Goal: Information Seeking & Learning: Learn about a topic

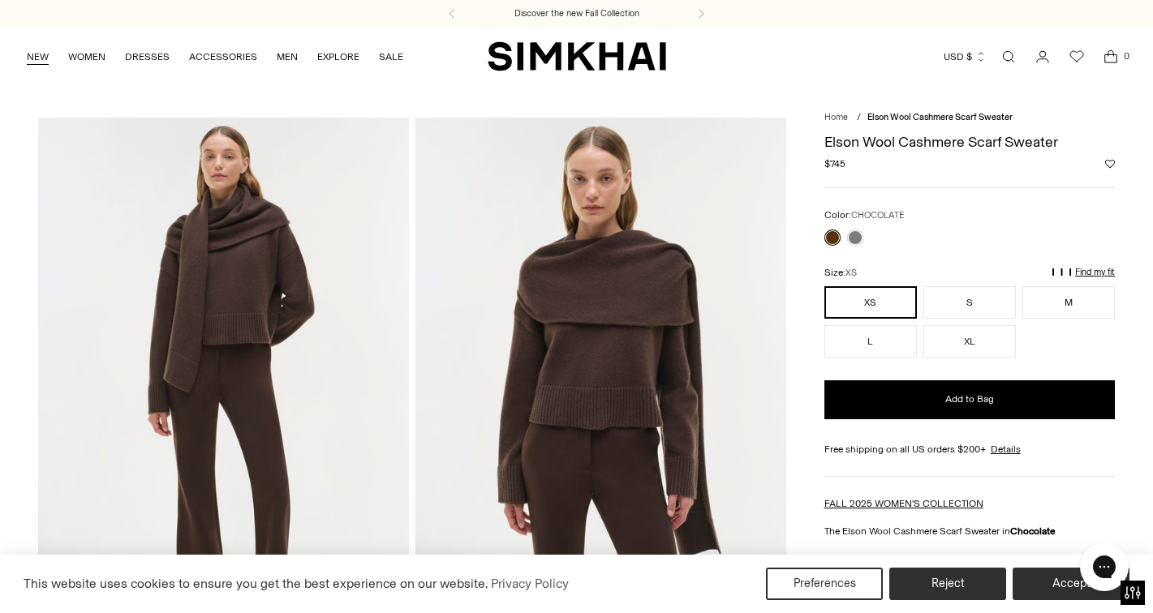
click at [37, 56] on link "NEW" at bounding box center [38, 57] width 22 height 36
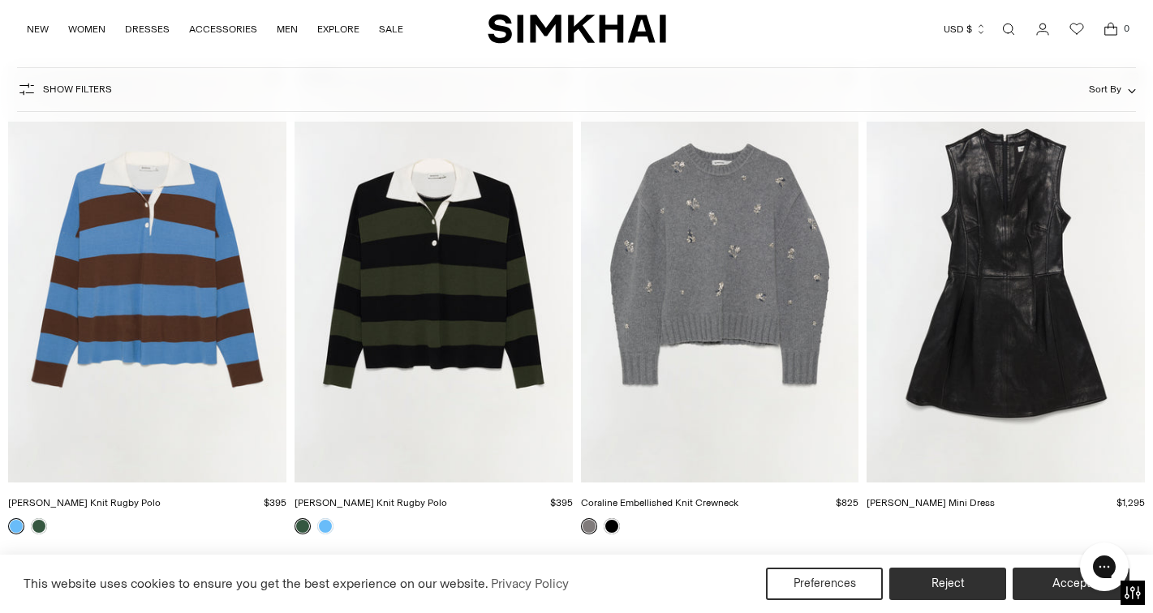
scroll to position [161, 0]
click at [0, 0] on img "Carson Knit Rugby Polo" at bounding box center [0, 0] width 0 height 0
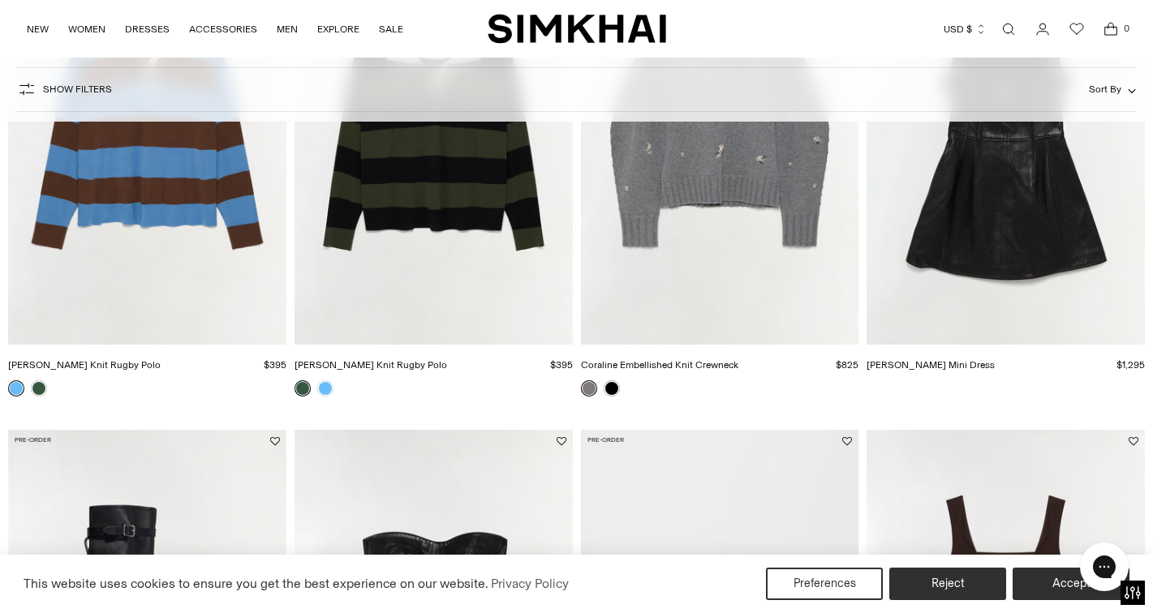
scroll to position [296, 0]
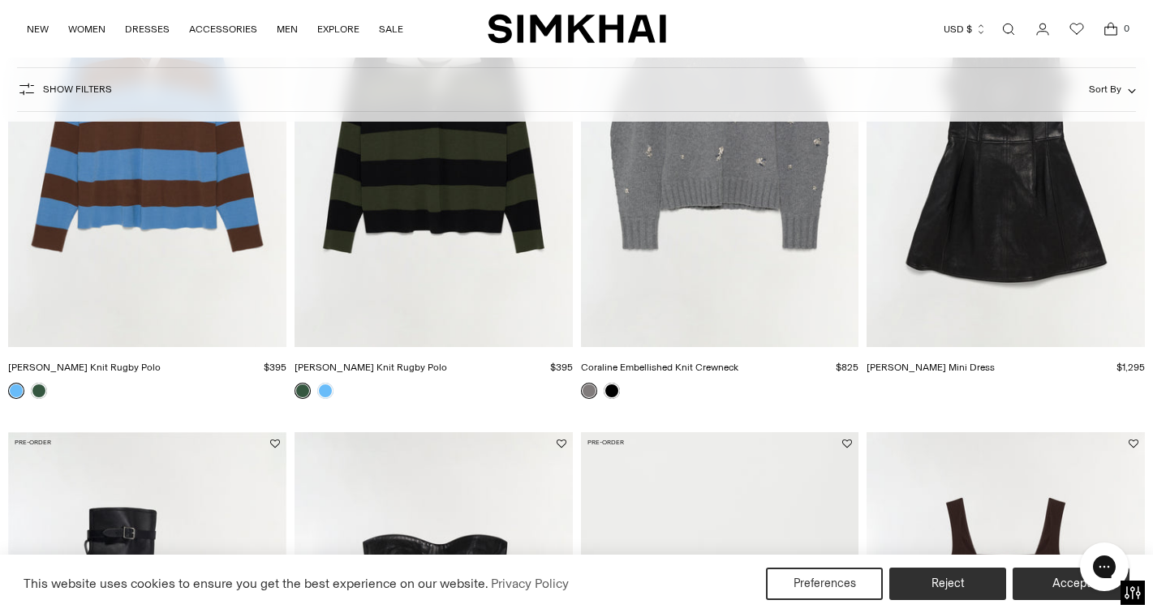
click at [305, 393] on link at bounding box center [302, 391] width 16 height 16
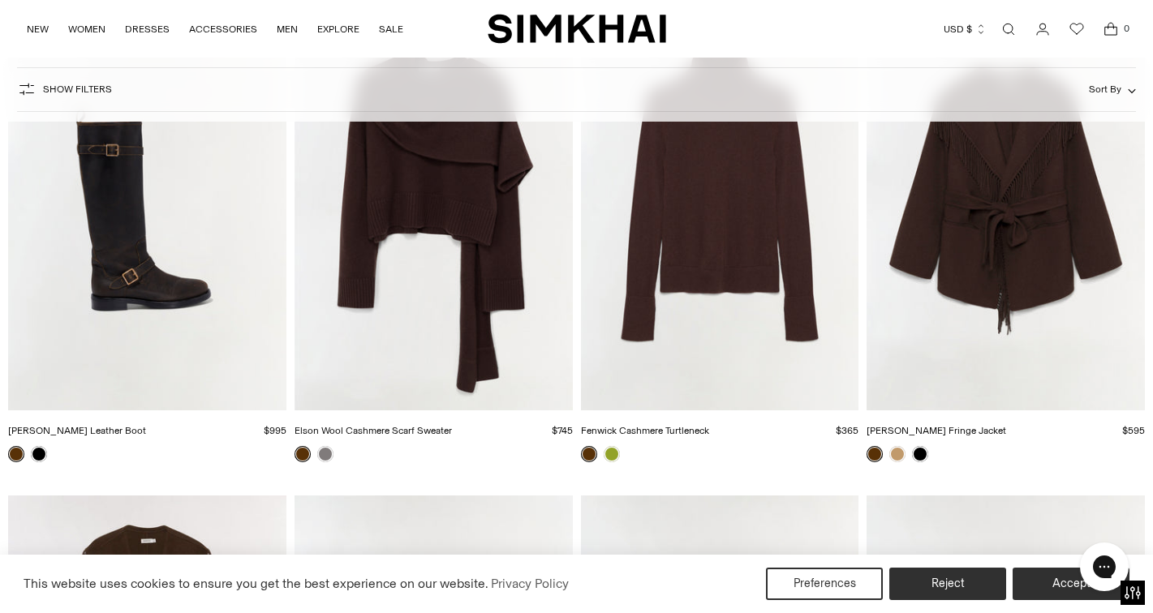
scroll to position [12267, 0]
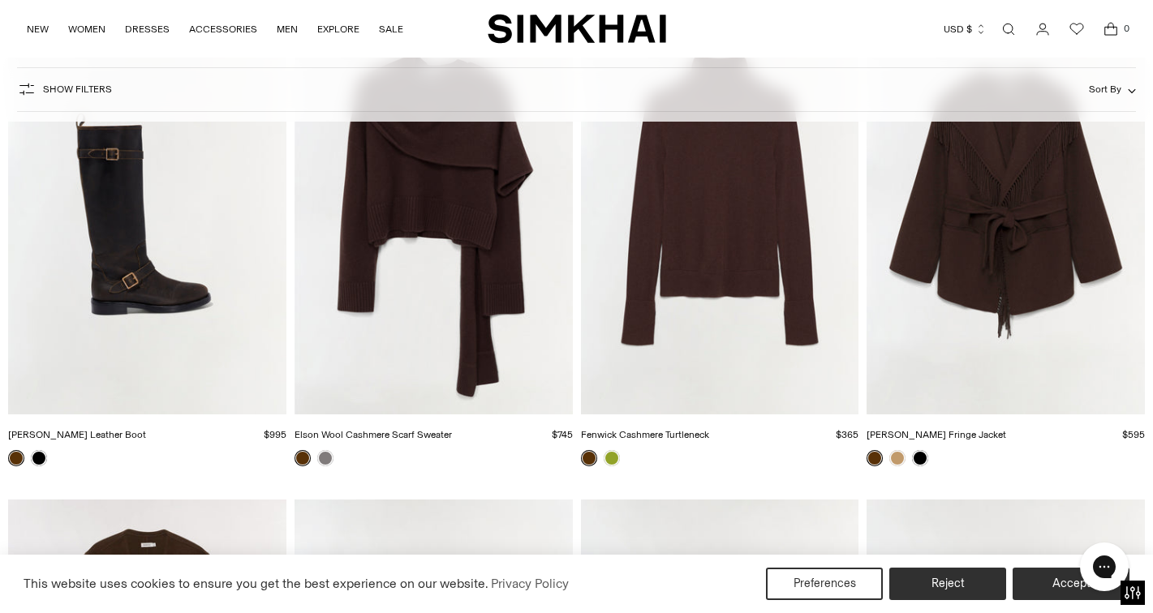
click at [303, 457] on link at bounding box center [302, 458] width 16 height 16
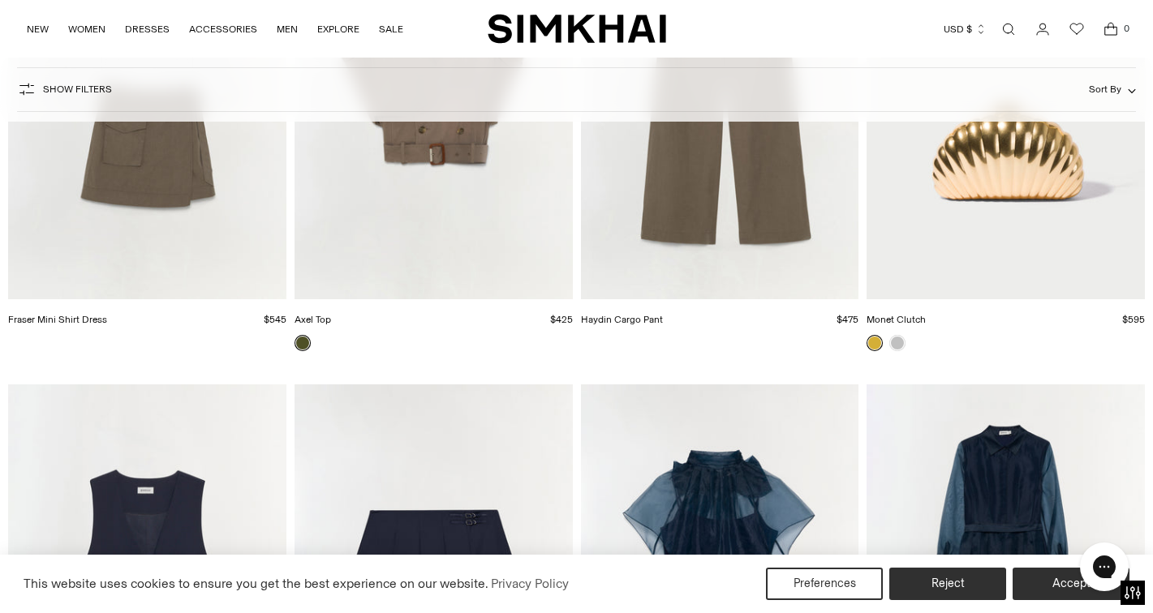
scroll to position [20759, 0]
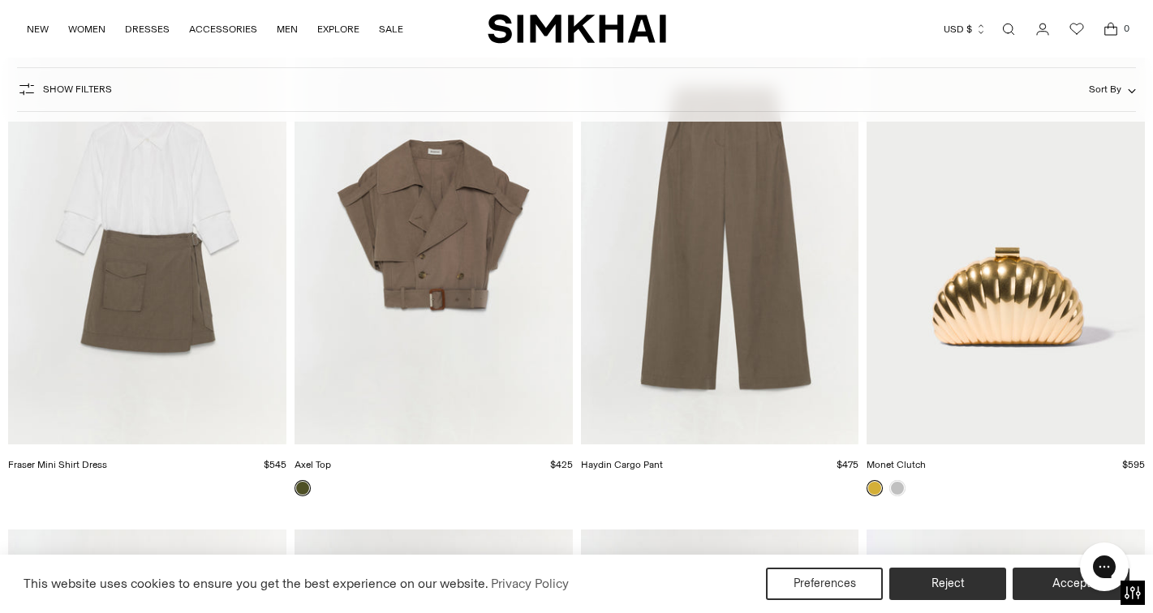
click at [0, 0] on img "Axel Top" at bounding box center [0, 0] width 0 height 0
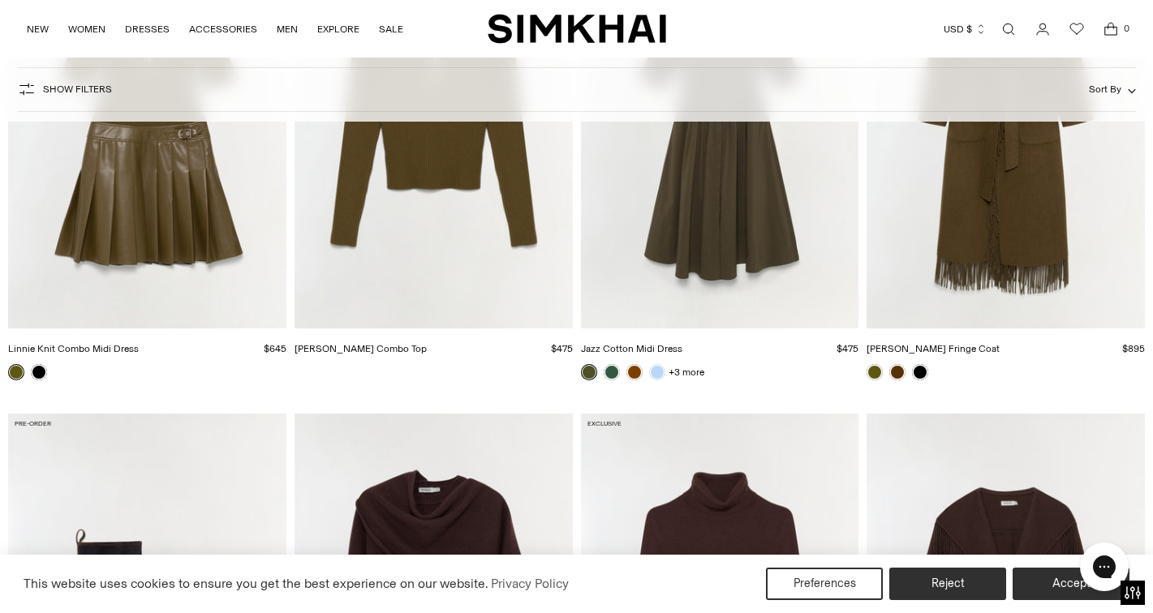
scroll to position [11372, 0]
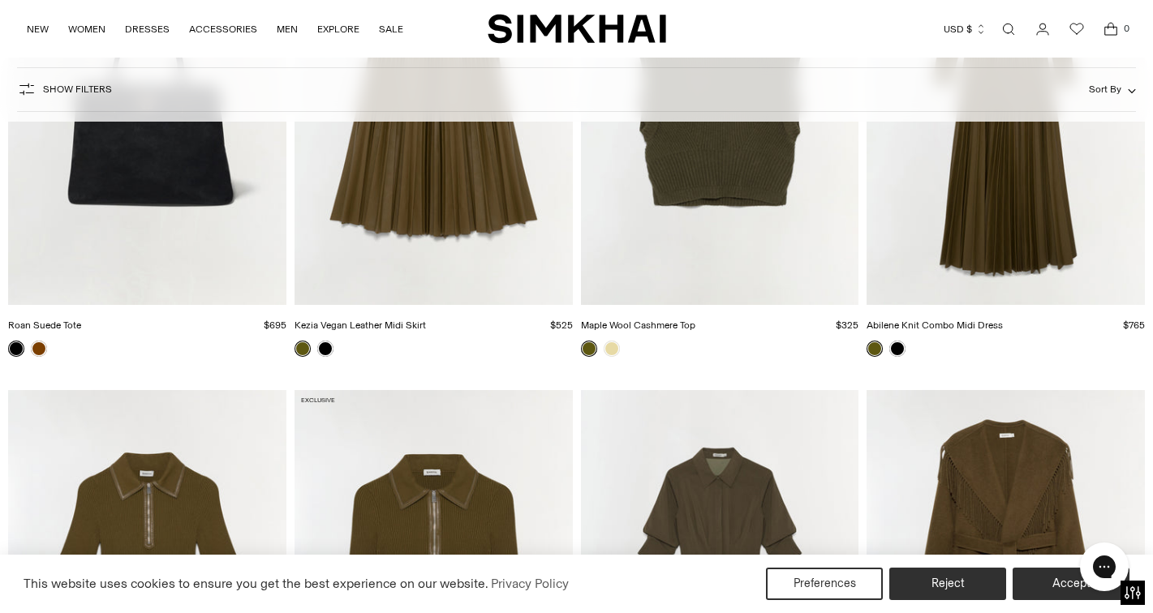
click at [1012, 32] on link "Open search modal" at bounding box center [1008, 29] width 32 height 32
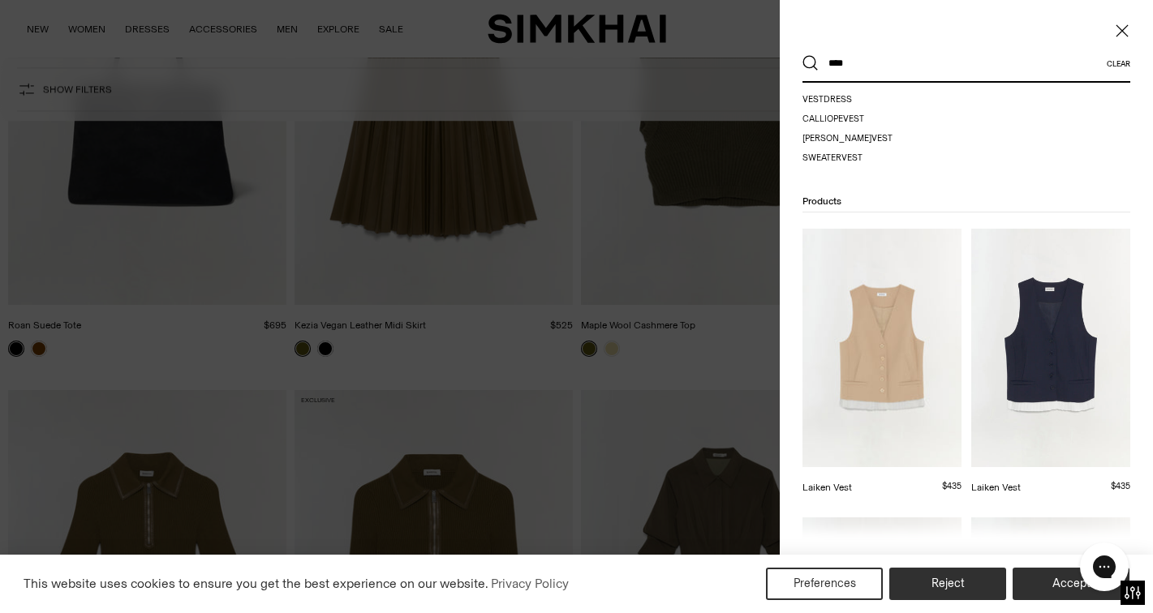
scroll to position [78, 0]
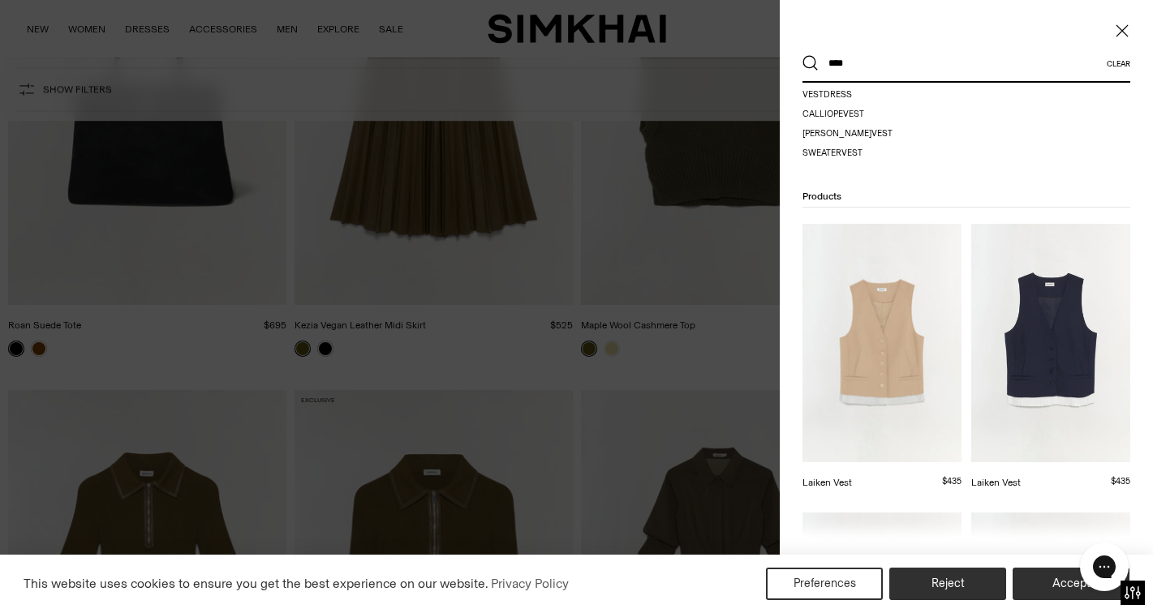
type input "****"
click at [1090, 351] on img at bounding box center [1050, 343] width 159 height 239
click at [708, 224] on div at bounding box center [576, 306] width 1153 height 613
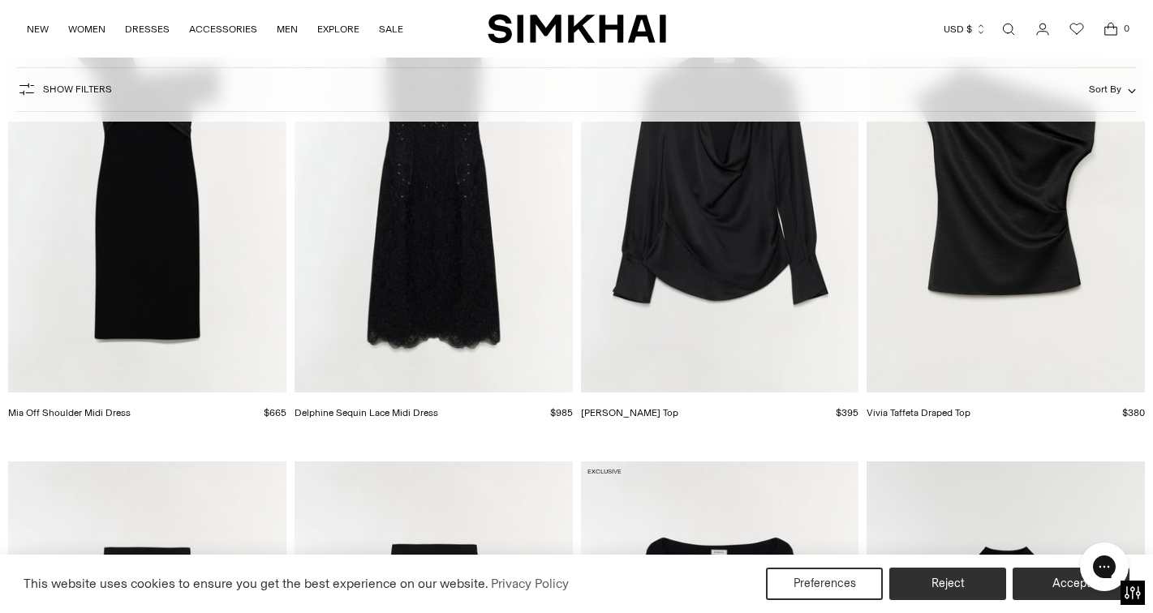
scroll to position [17815, 0]
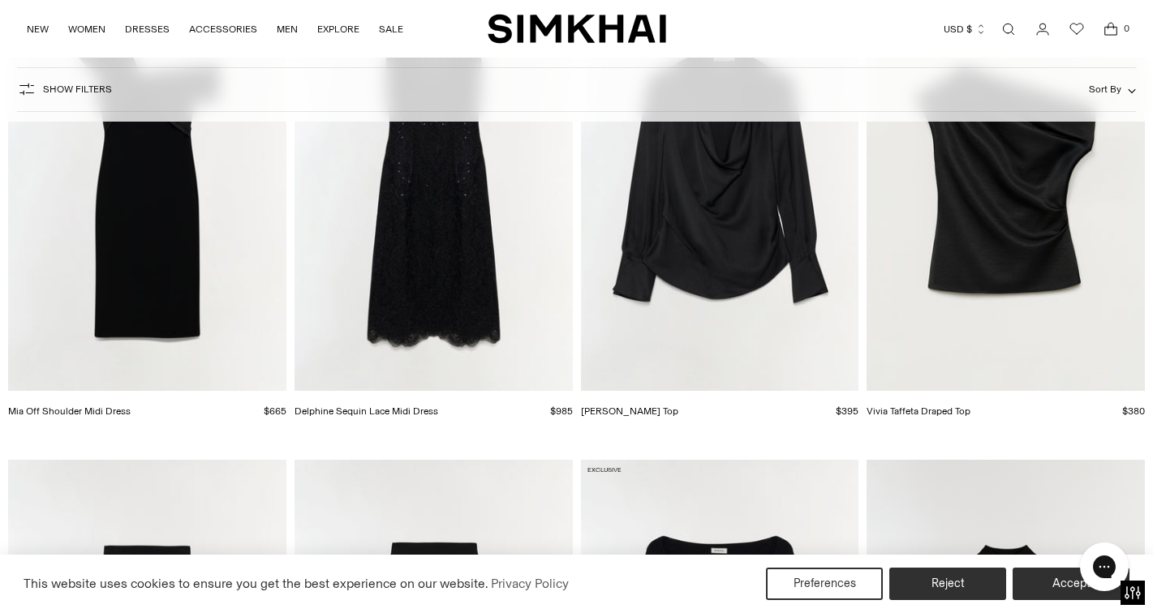
click at [0, 0] on img "Delphine Sequin Lace Midi Dress" at bounding box center [0, 0] width 0 height 0
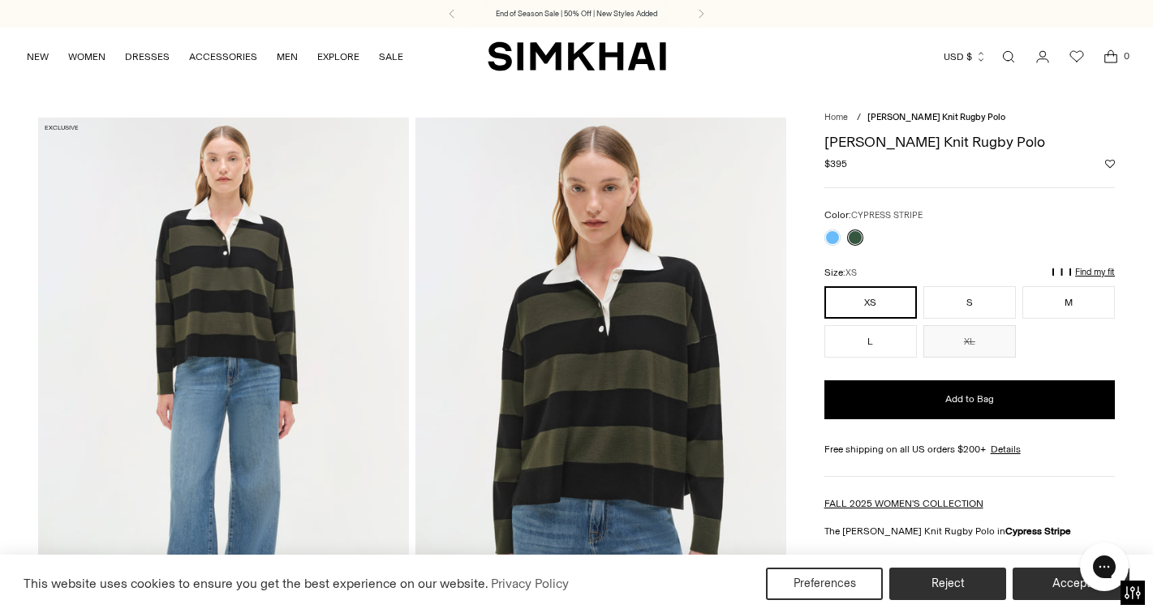
click at [711, 423] on img at bounding box center [600, 396] width 371 height 556
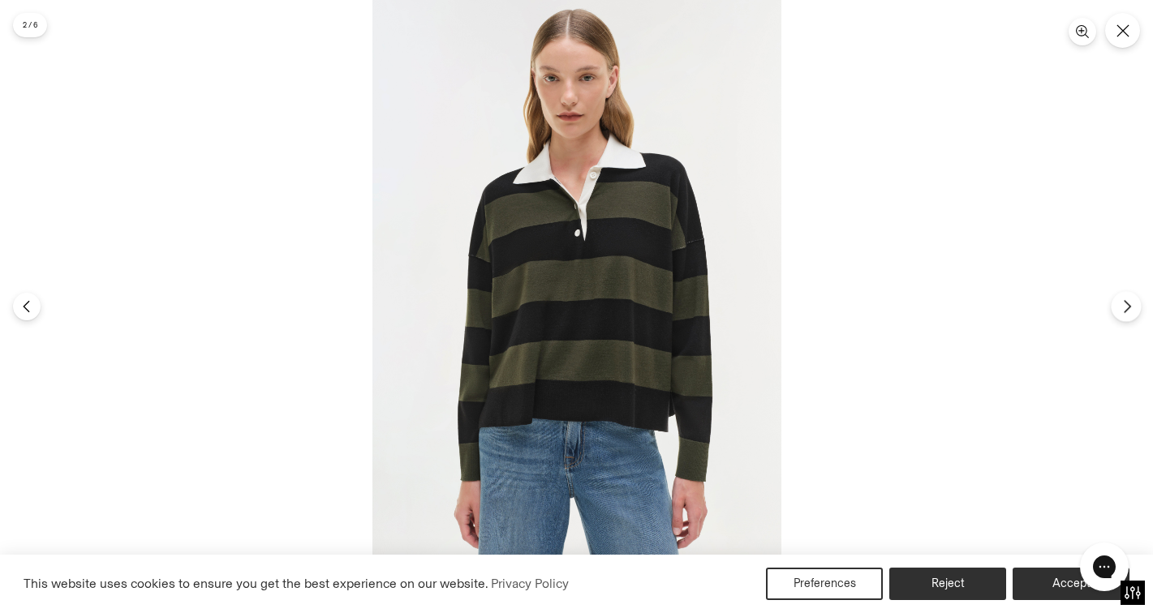
click at [1117, 303] on button "Next" at bounding box center [1126, 306] width 30 height 30
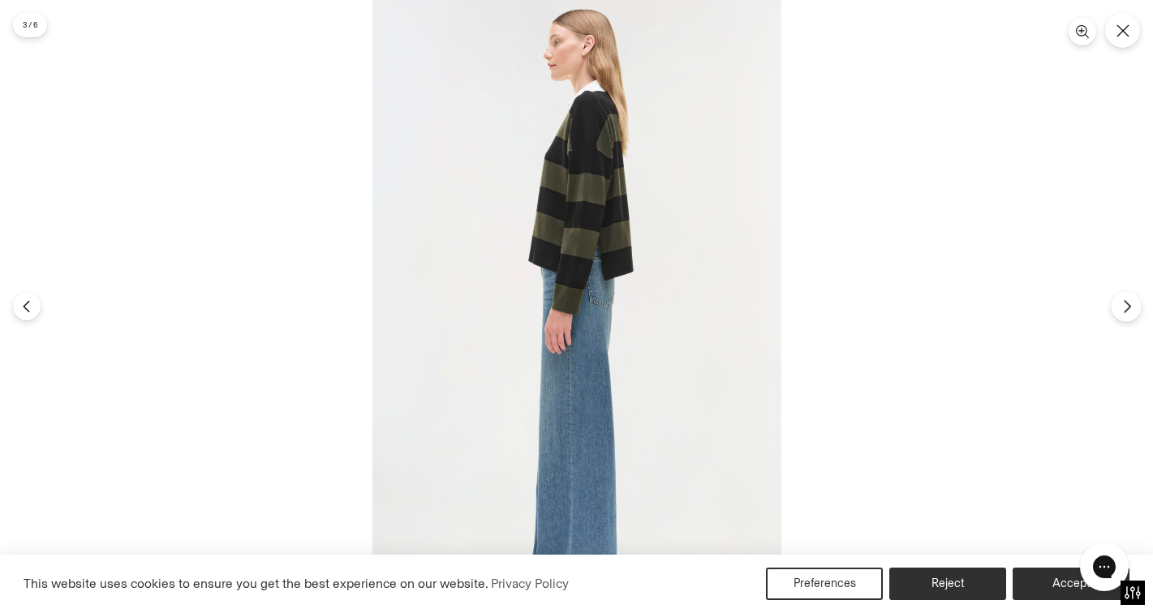
click at [1117, 303] on button "Next" at bounding box center [1126, 306] width 30 height 30
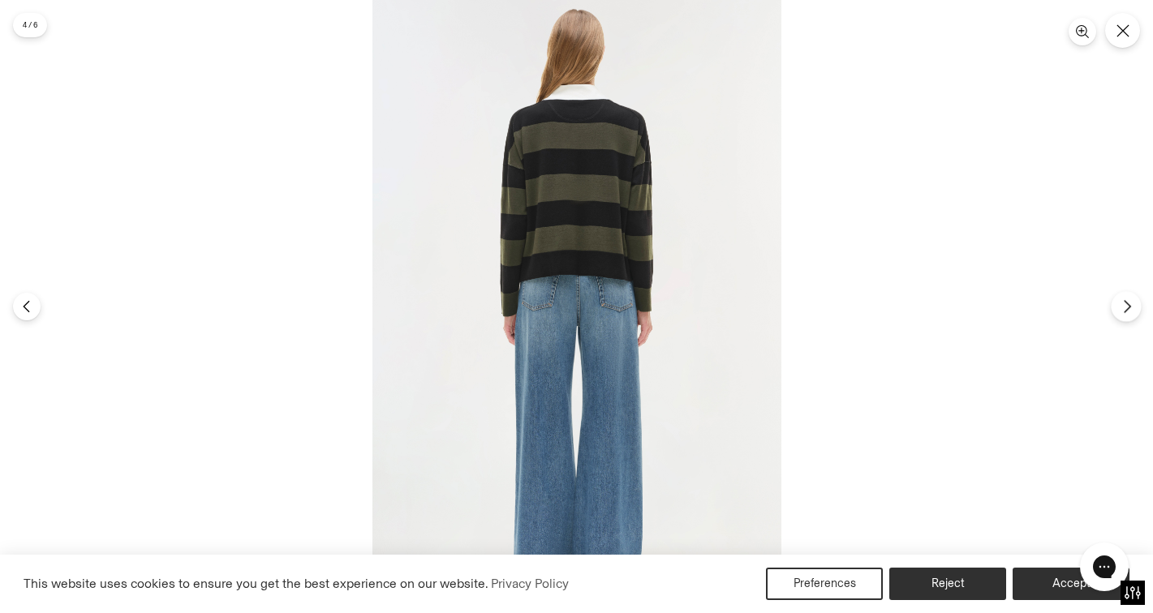
click at [1117, 303] on button "Next" at bounding box center [1126, 306] width 30 height 30
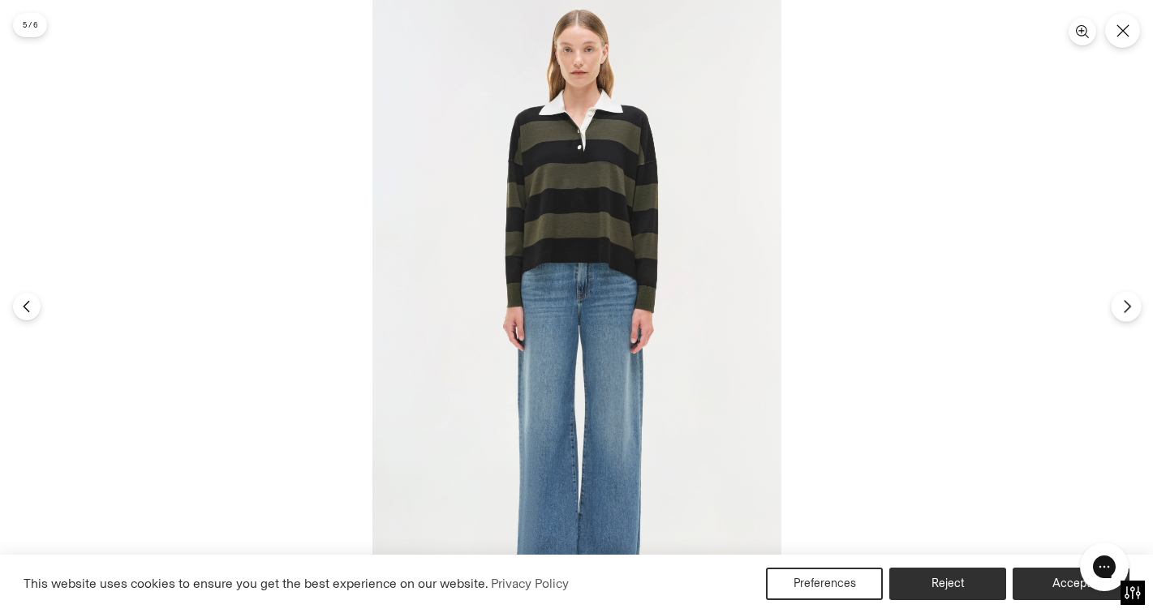
click at [1117, 303] on button "Next" at bounding box center [1126, 306] width 30 height 30
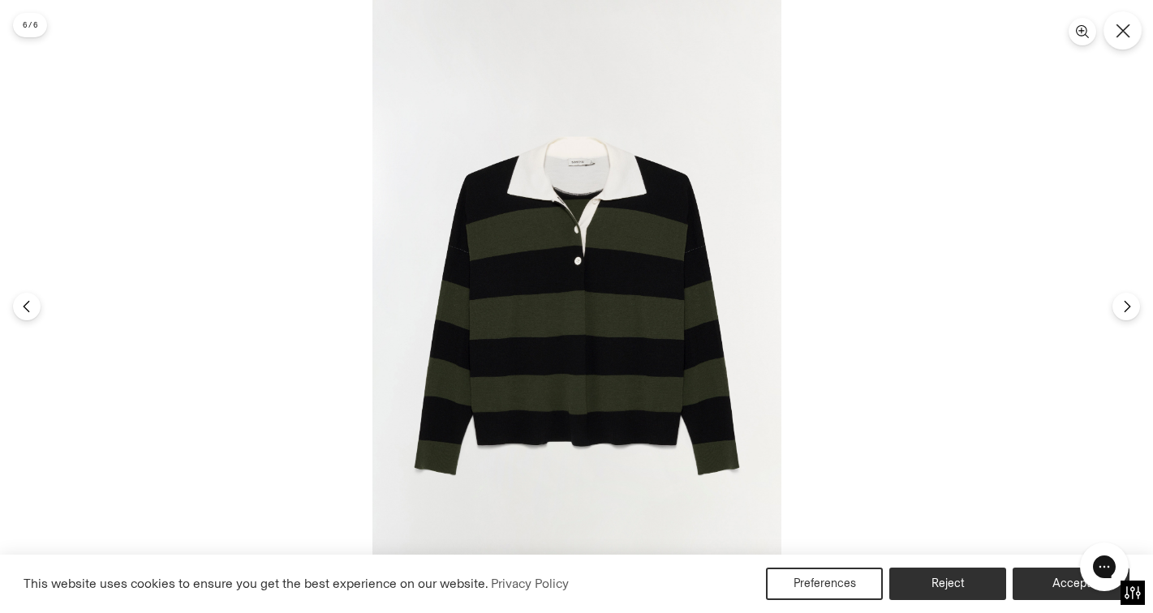
click at [1116, 37] on button "Close" at bounding box center [1122, 30] width 38 height 38
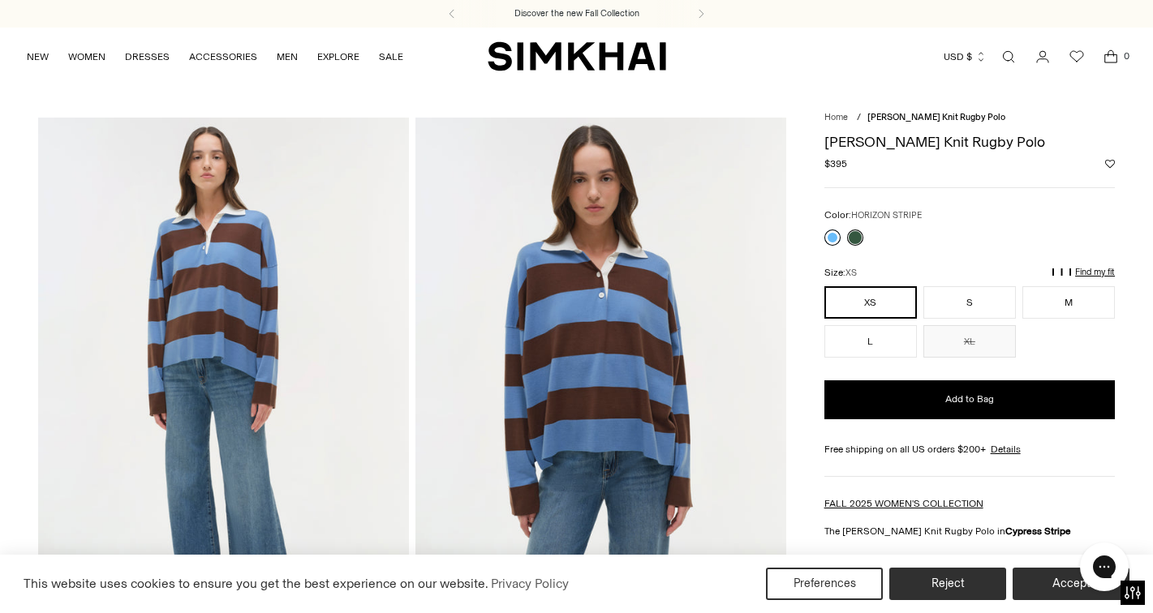
click at [830, 230] on link at bounding box center [832, 238] width 16 height 16
click at [828, 233] on link at bounding box center [832, 238] width 16 height 16
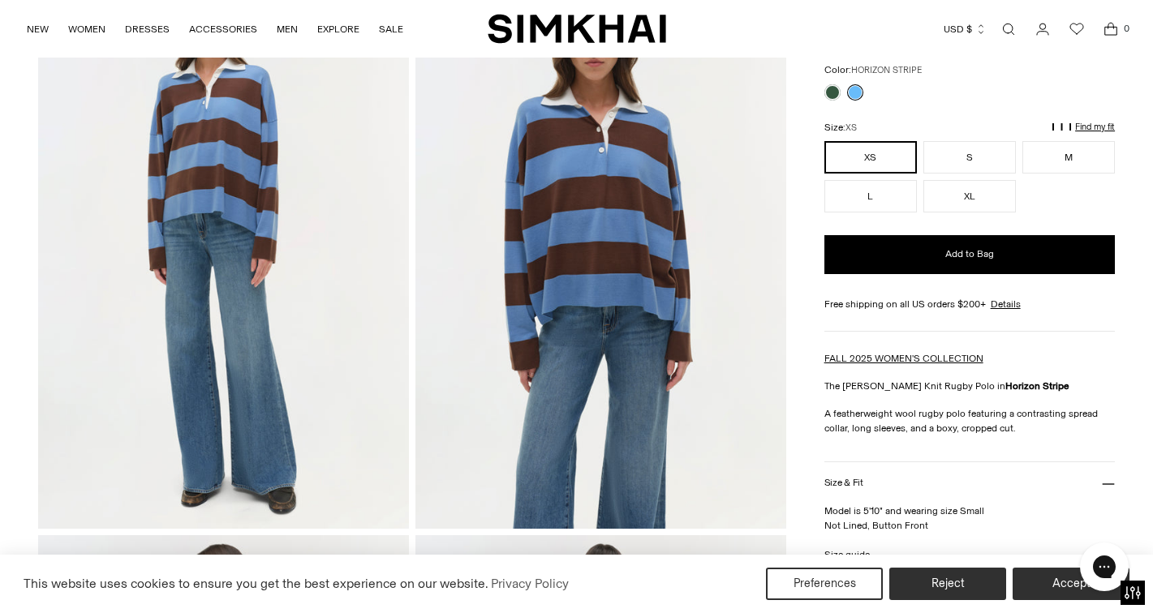
scroll to position [111, 0]
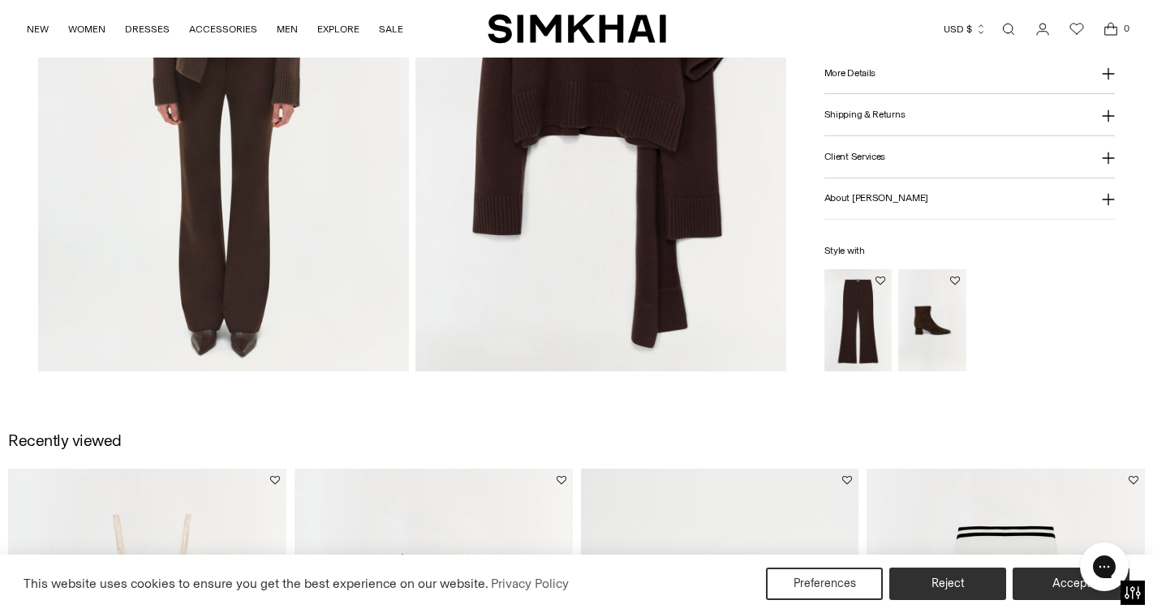
scroll to position [1475, 0]
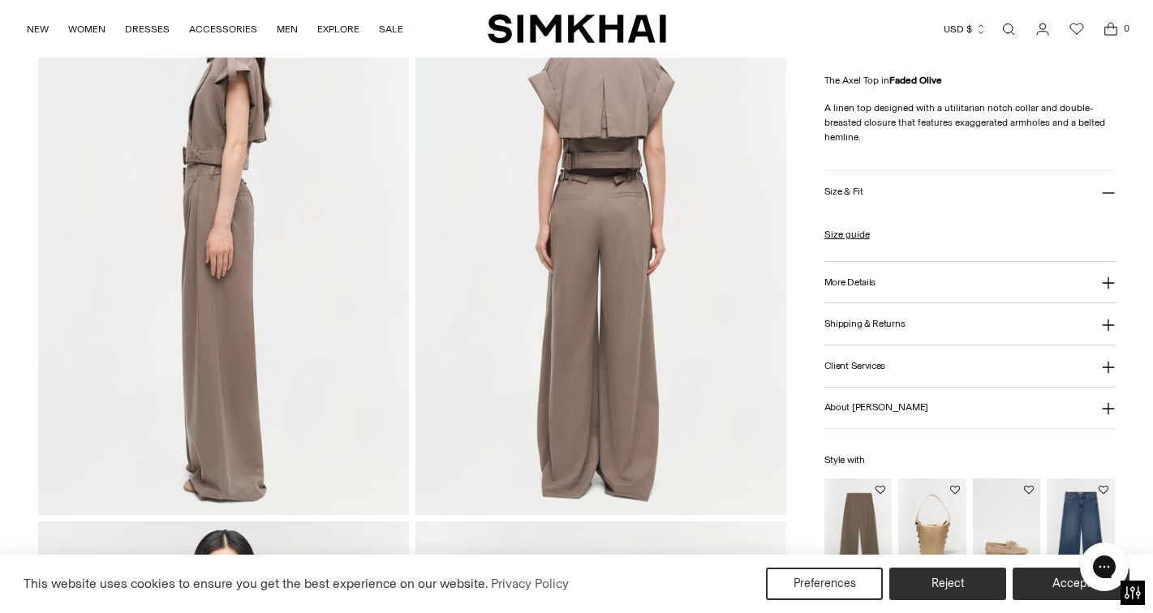
scroll to position [720, 0]
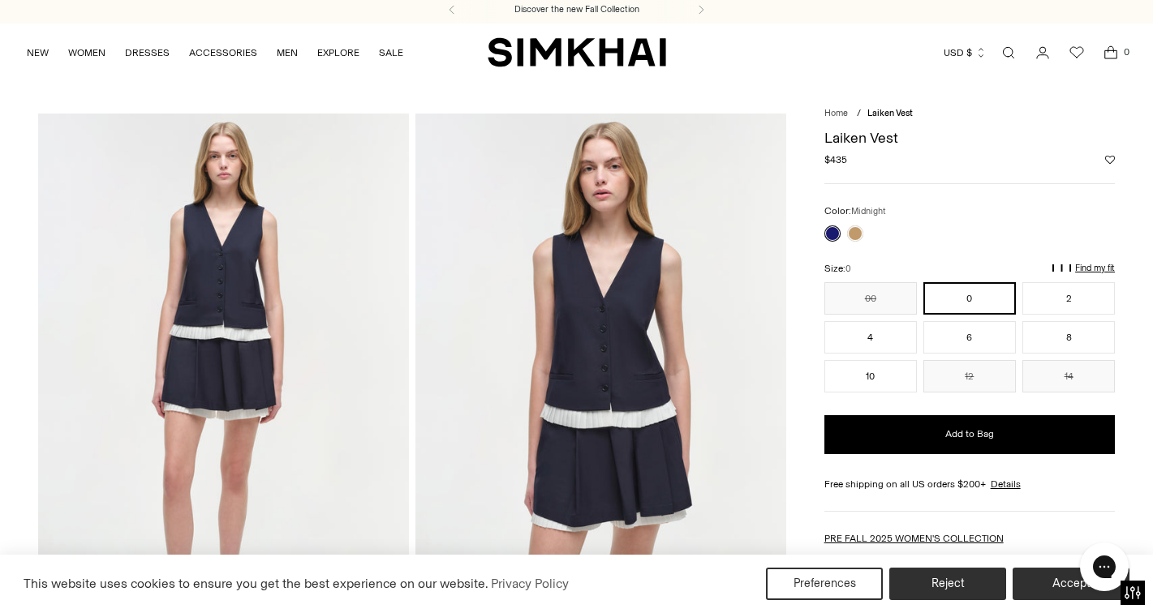
scroll to position [1, 0]
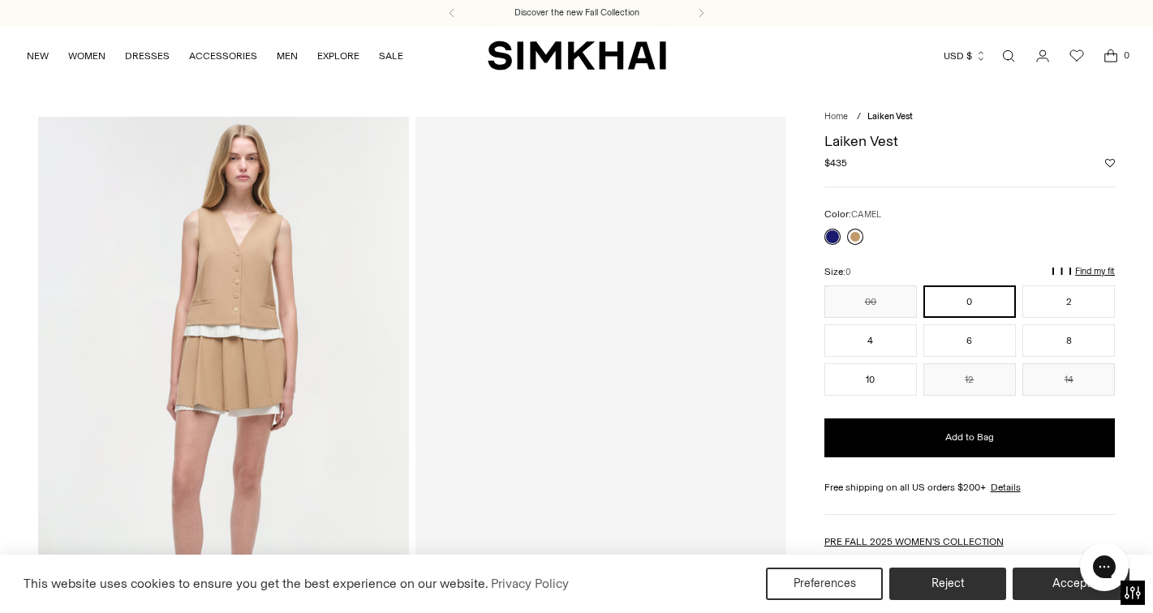
click at [853, 241] on link at bounding box center [855, 237] width 16 height 16
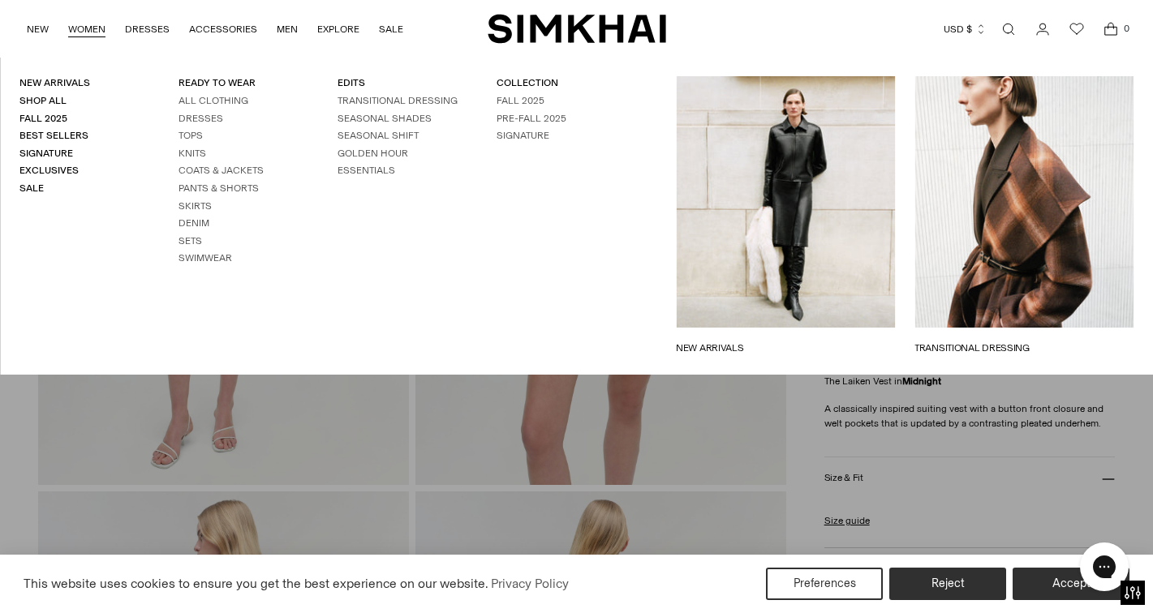
scroll to position [190, 0]
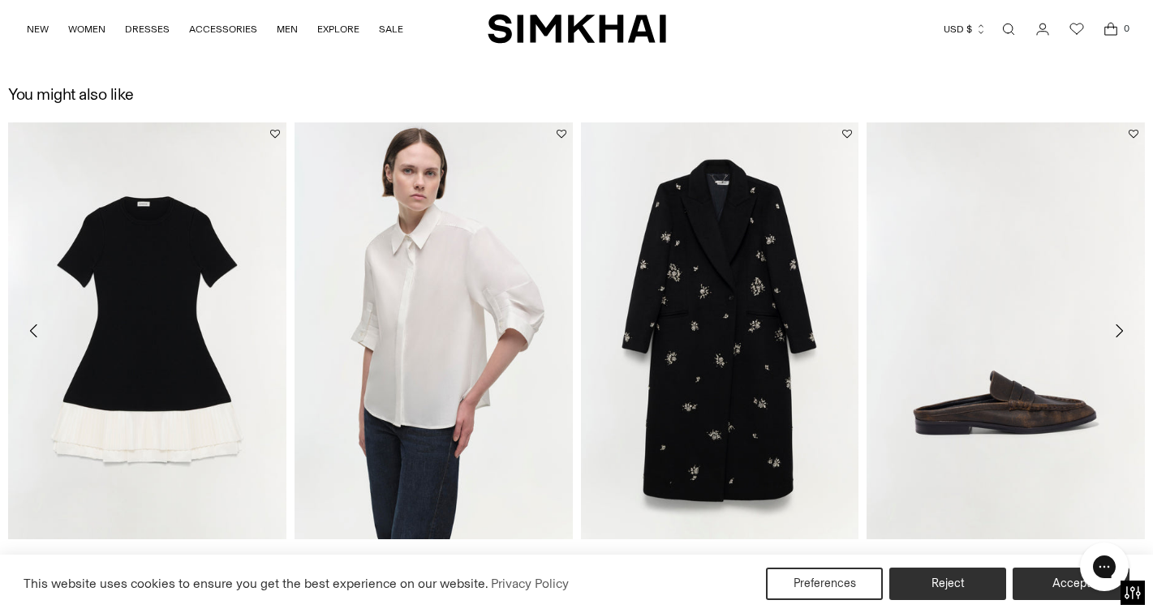
scroll to position [2266, 0]
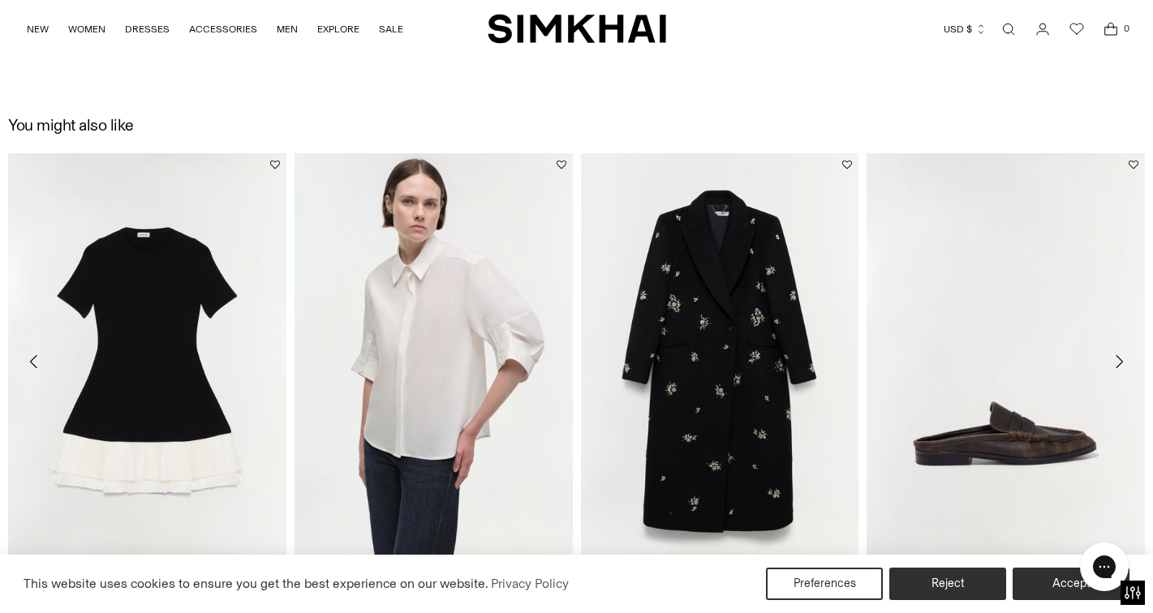
click at [0, 0] on img "Gemma Poplin Shirt" at bounding box center [0, 0] width 0 height 0
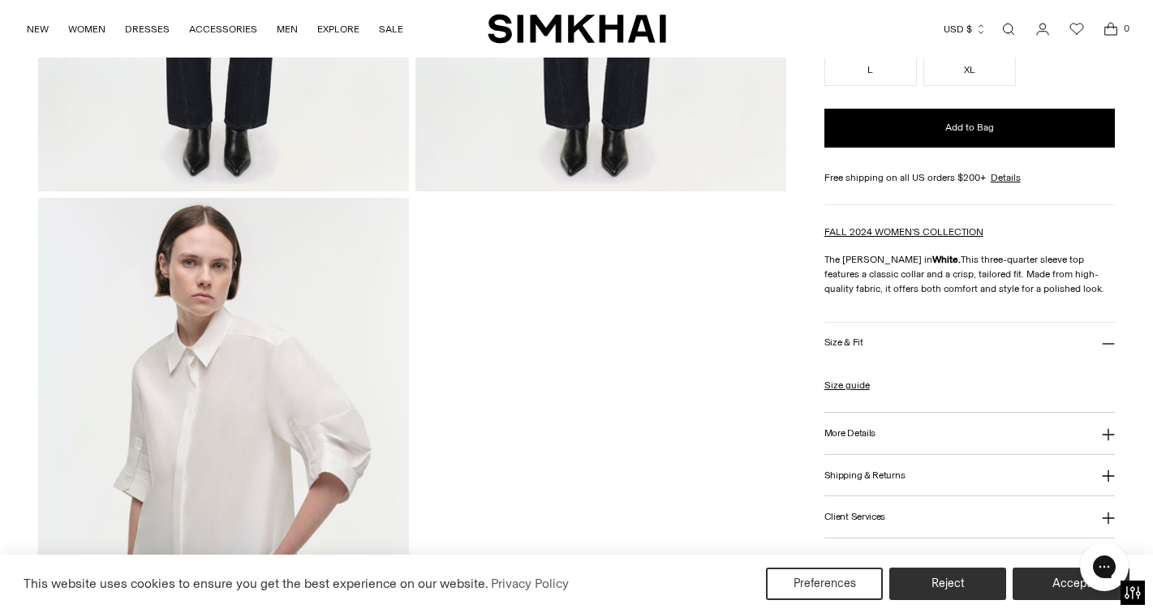
scroll to position [1612, 0]
